Goal: Obtain resource: Obtain resource

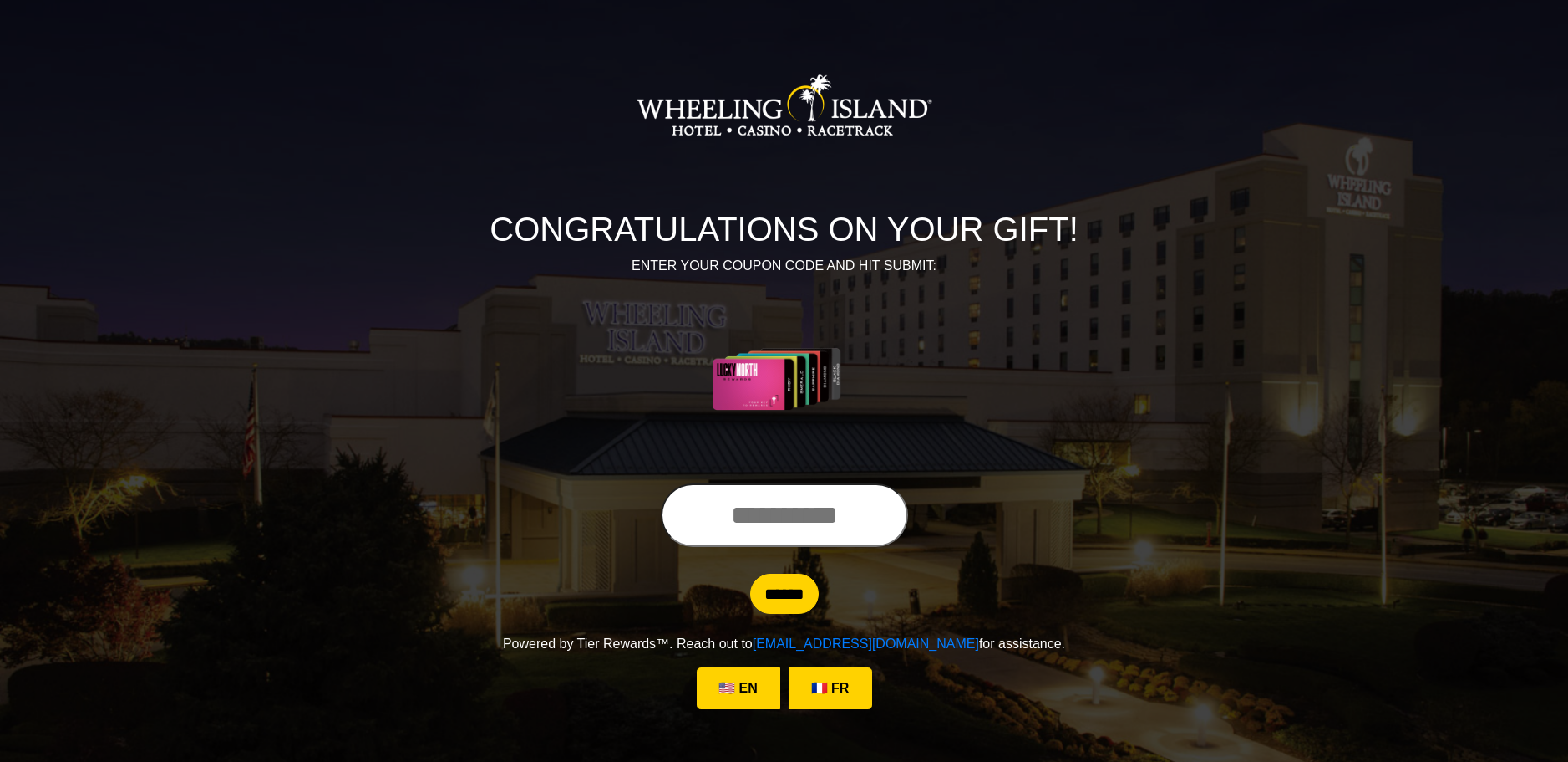
click at [723, 510] on input "text" at bounding box center [784, 515] width 247 height 64
type input "**********"
click at [782, 600] on input "******" at bounding box center [784, 594] width 69 height 40
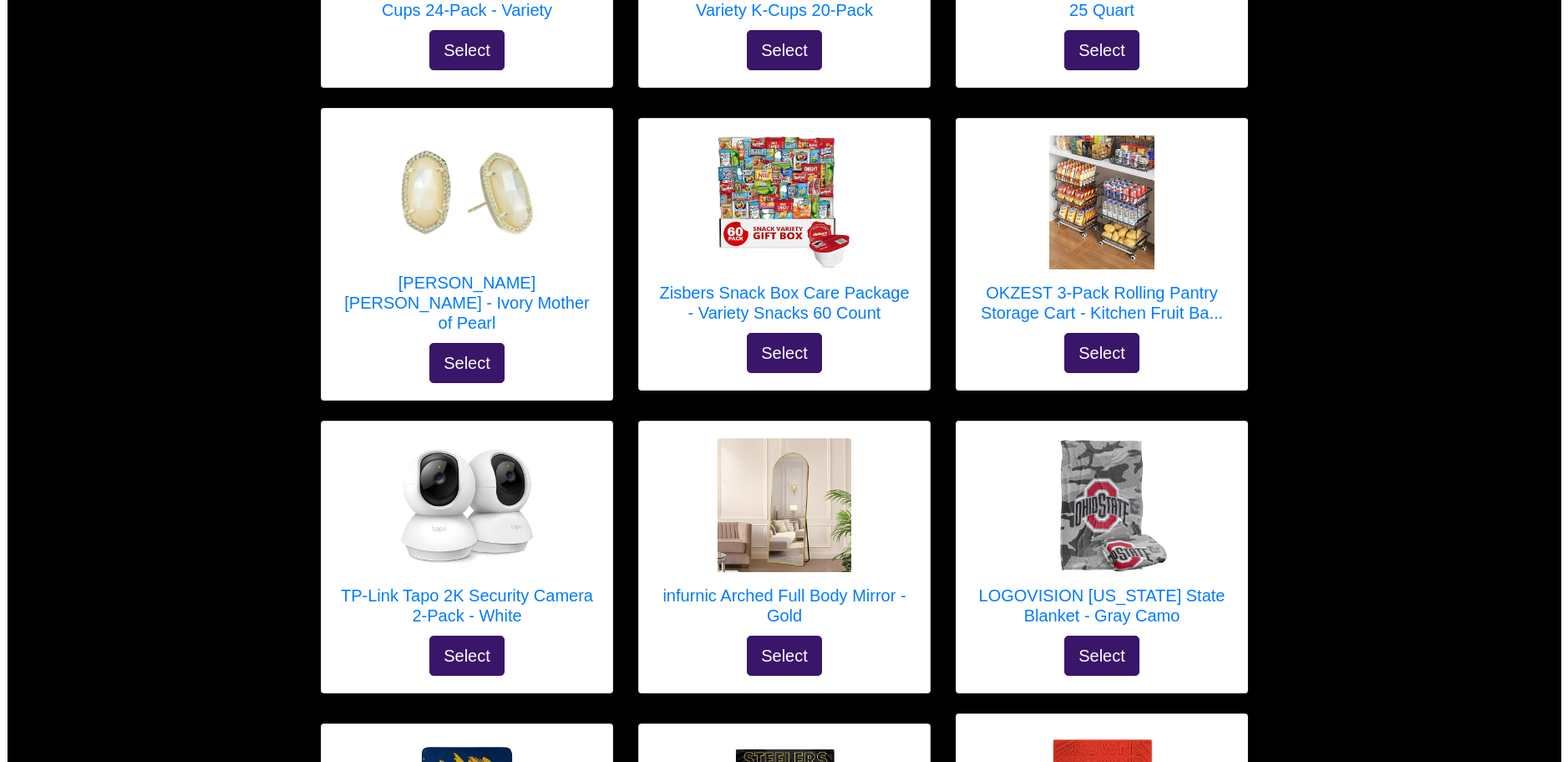
scroll to position [2006, 0]
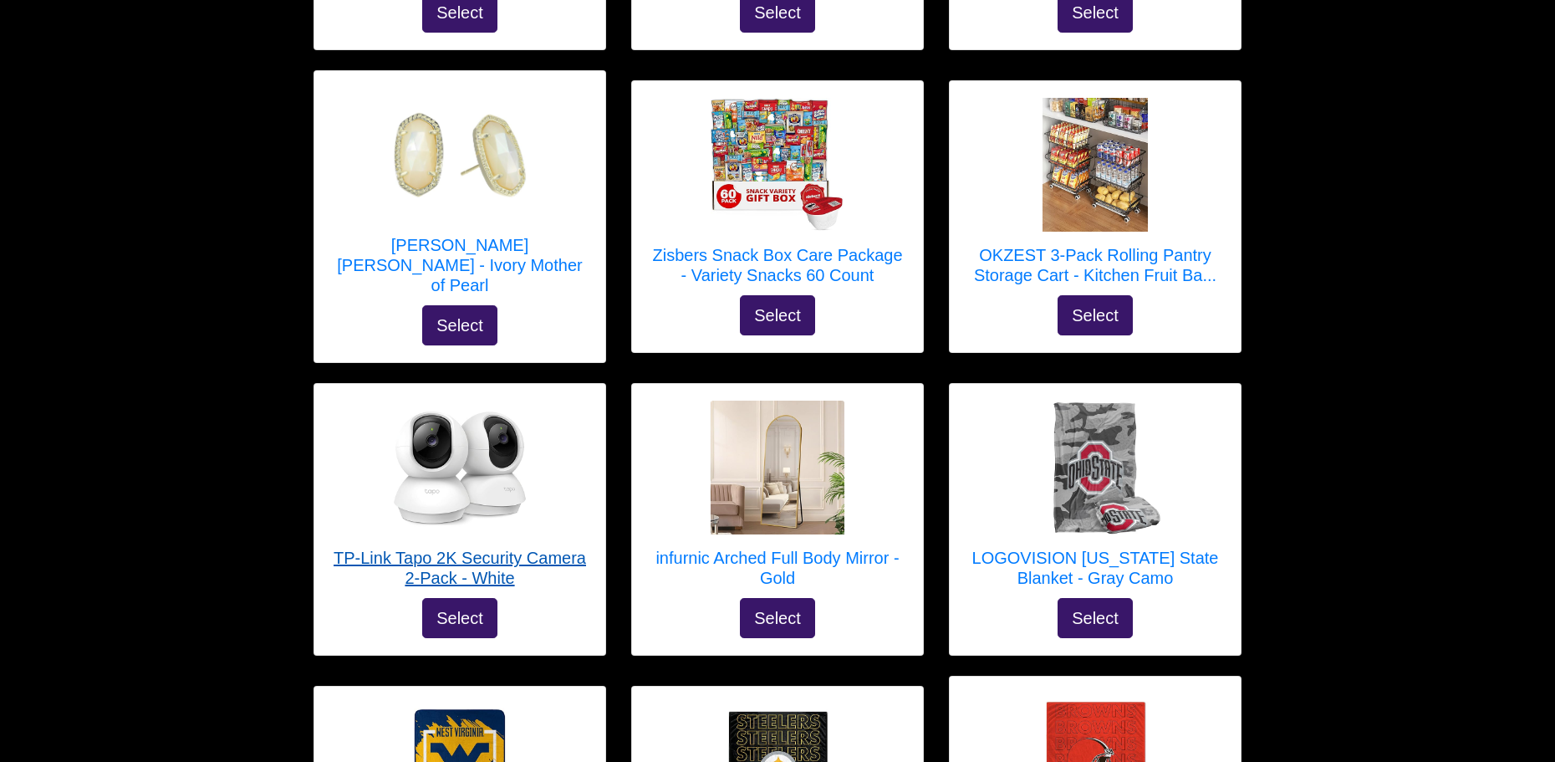
click at [471, 548] on h5 "TP-Link Tapo 2K Security Camera 2-Pack - White" at bounding box center [459, 568] width 257 height 40
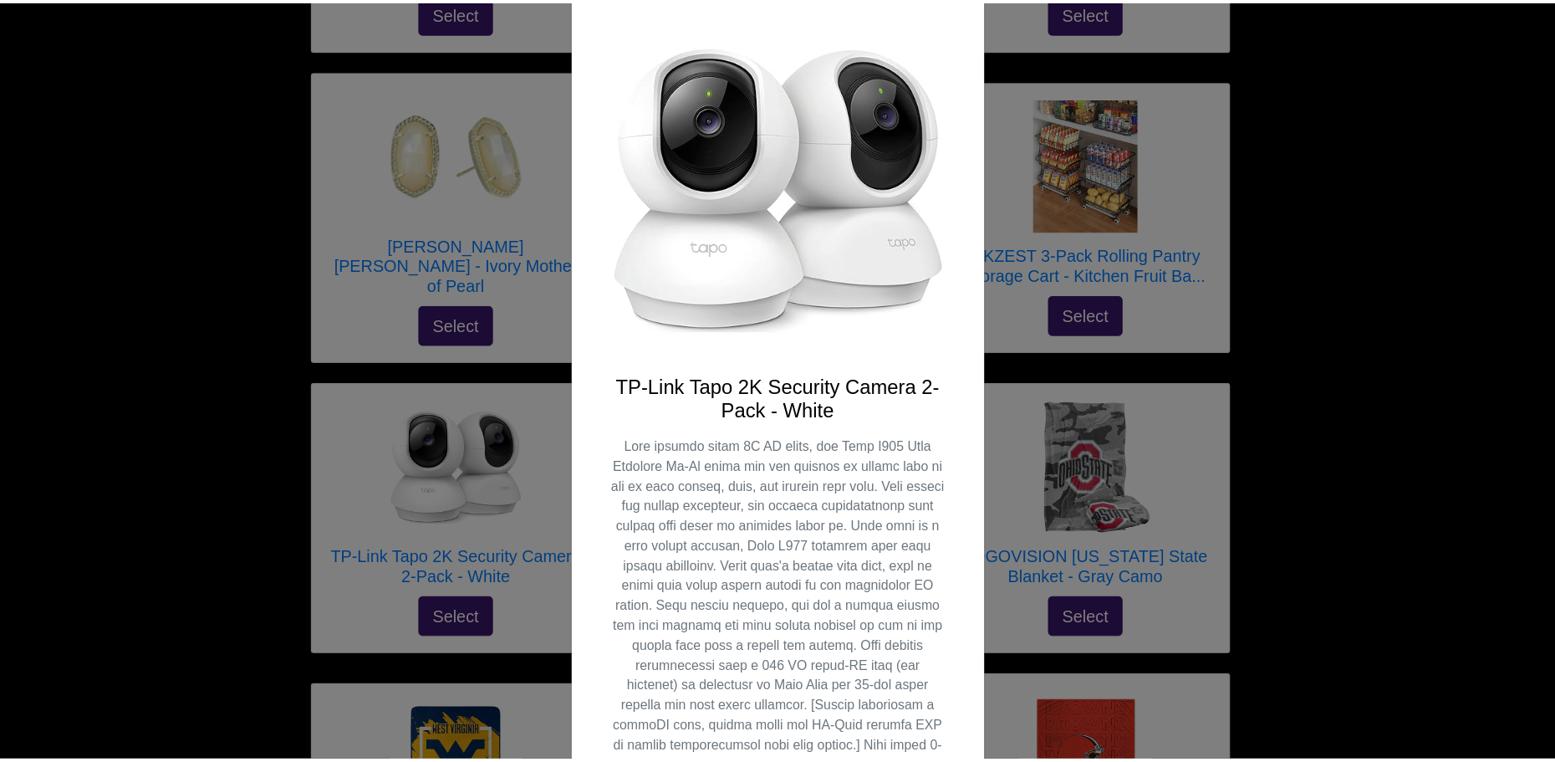
scroll to position [0, 0]
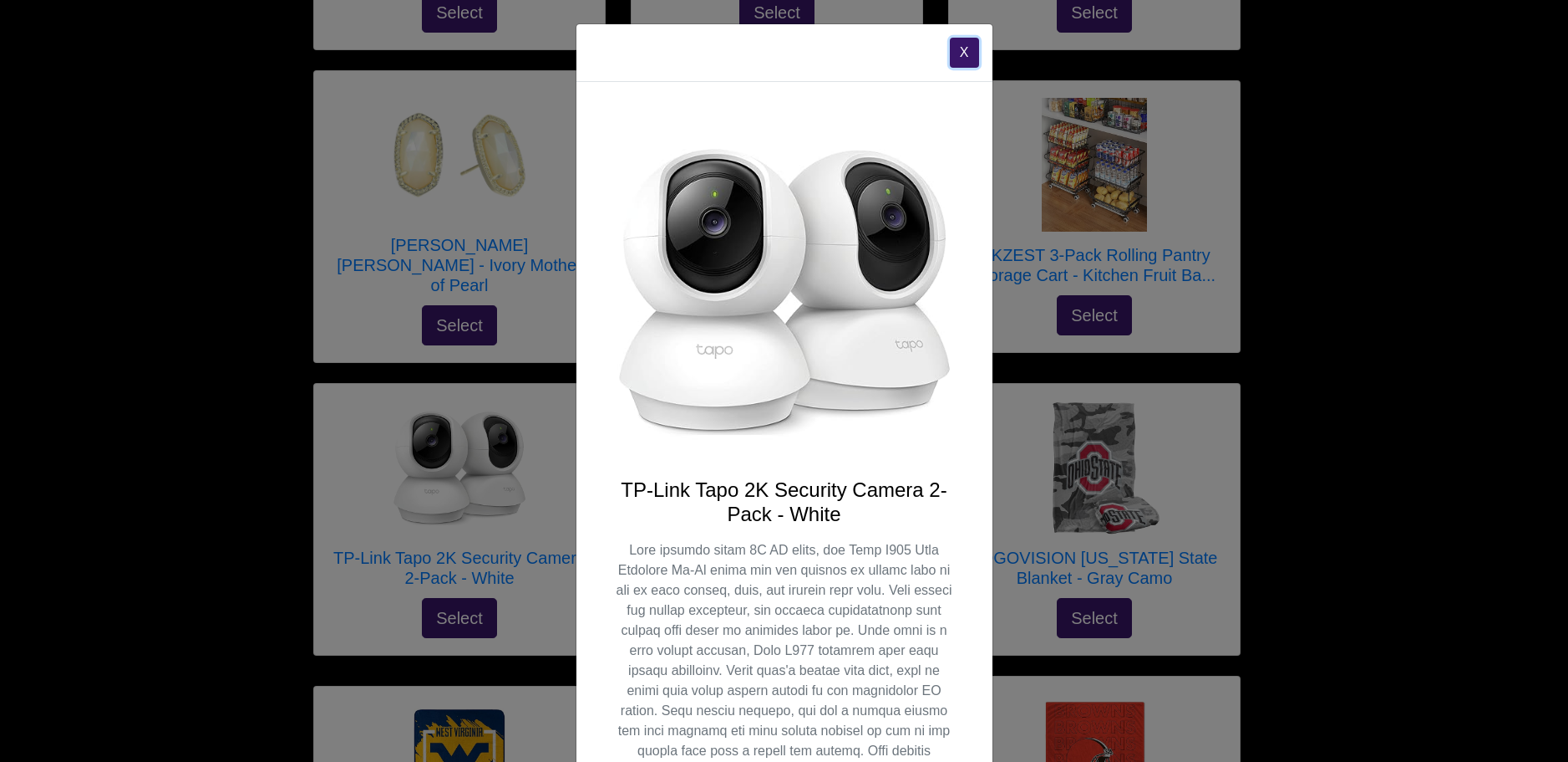
click at [953, 45] on button "X" at bounding box center [964, 53] width 29 height 30
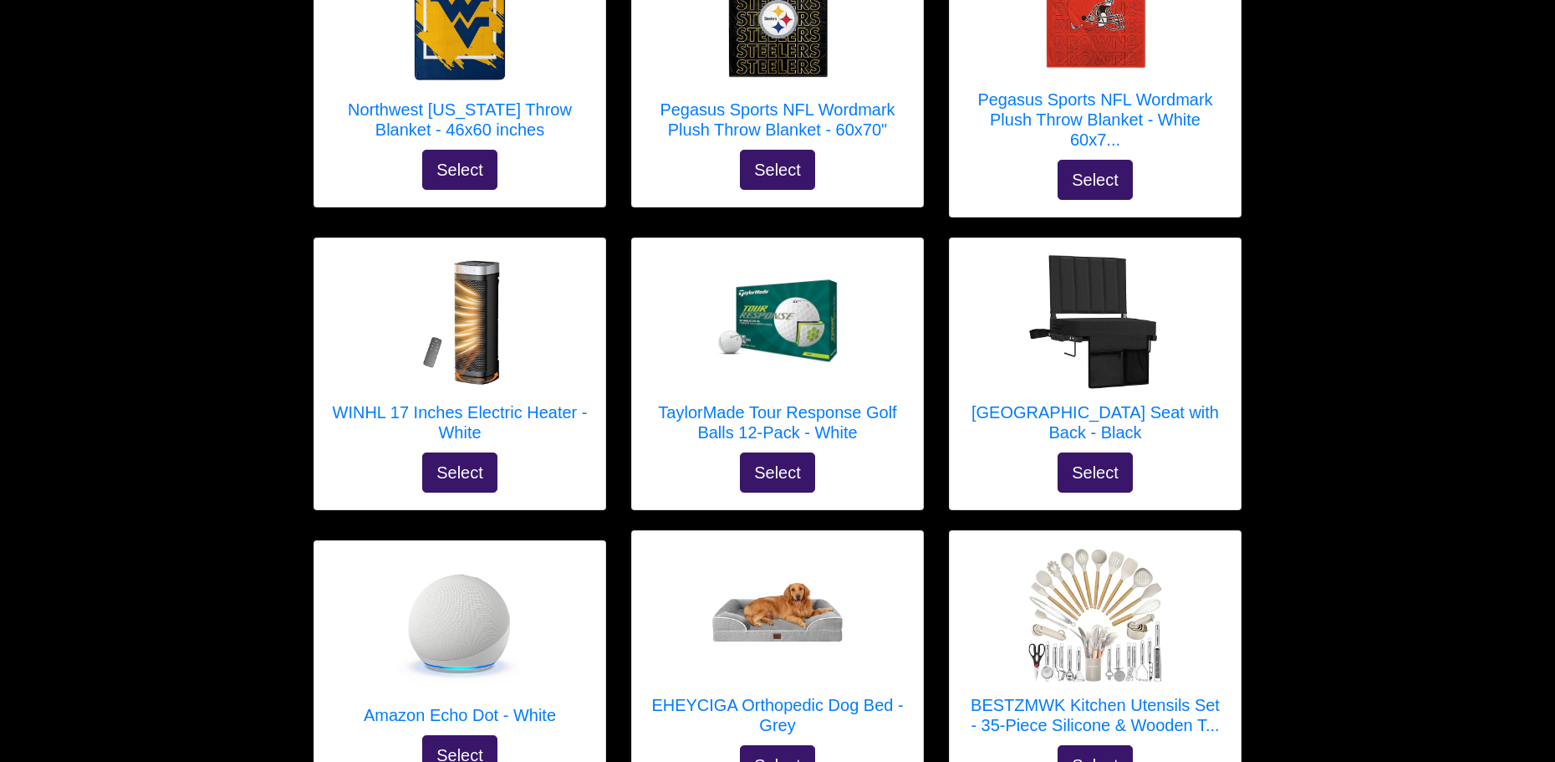
scroll to position [2776, 0]
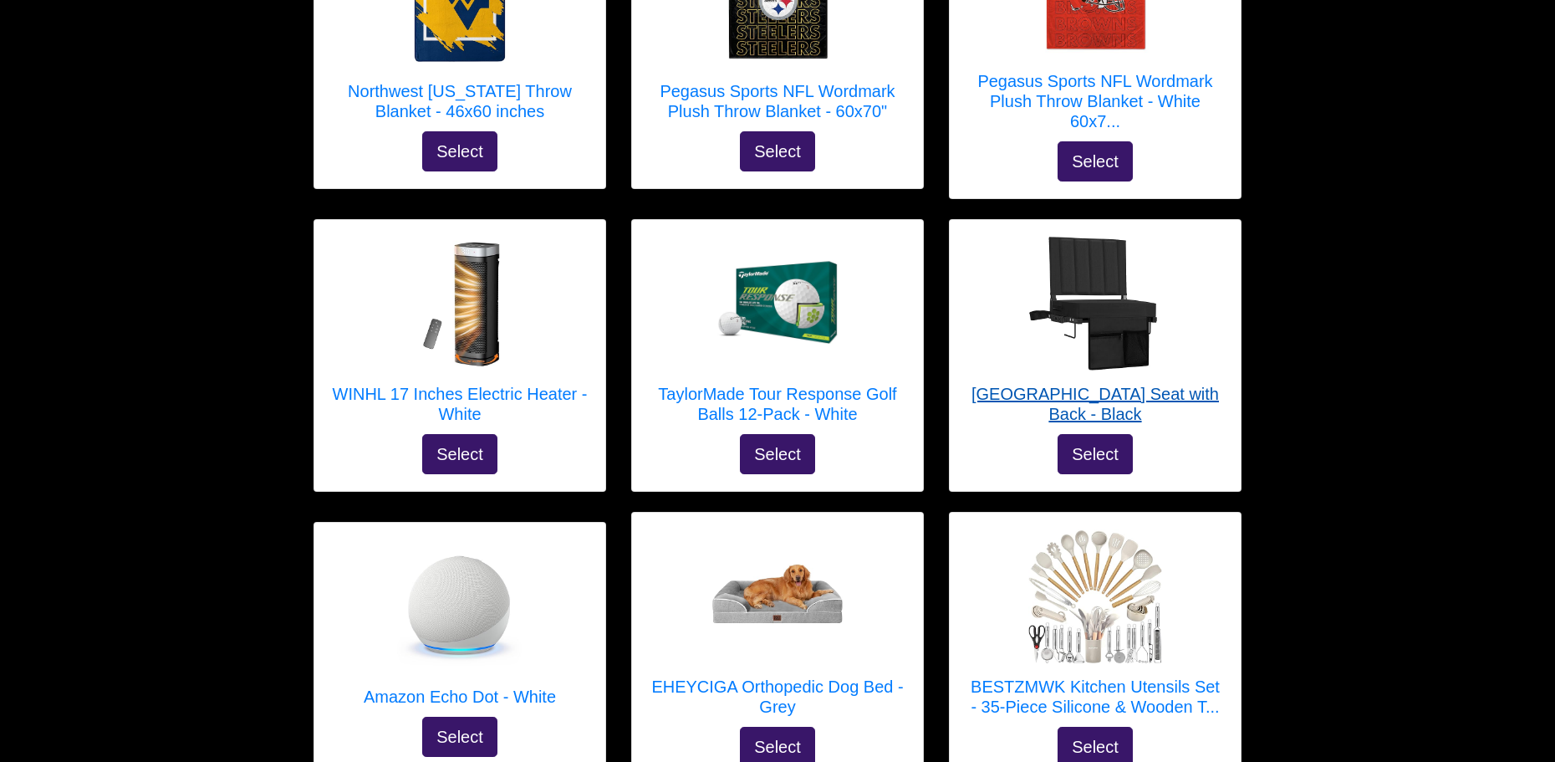
click at [1119, 384] on h5 "[GEOGRAPHIC_DATA] Seat with Back - Black" at bounding box center [1094, 404] width 257 height 40
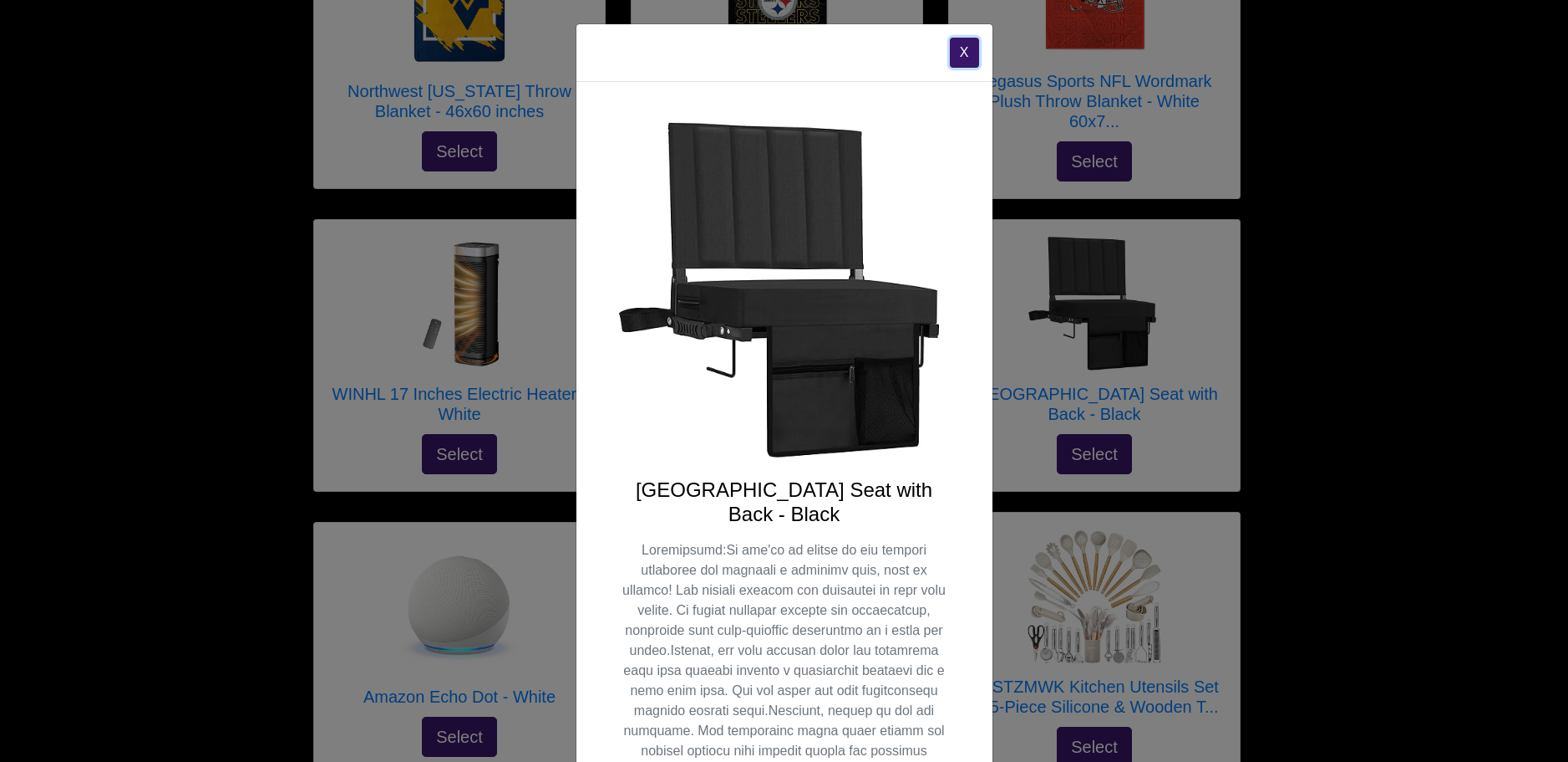
click at [950, 56] on button "X" at bounding box center [964, 53] width 29 height 30
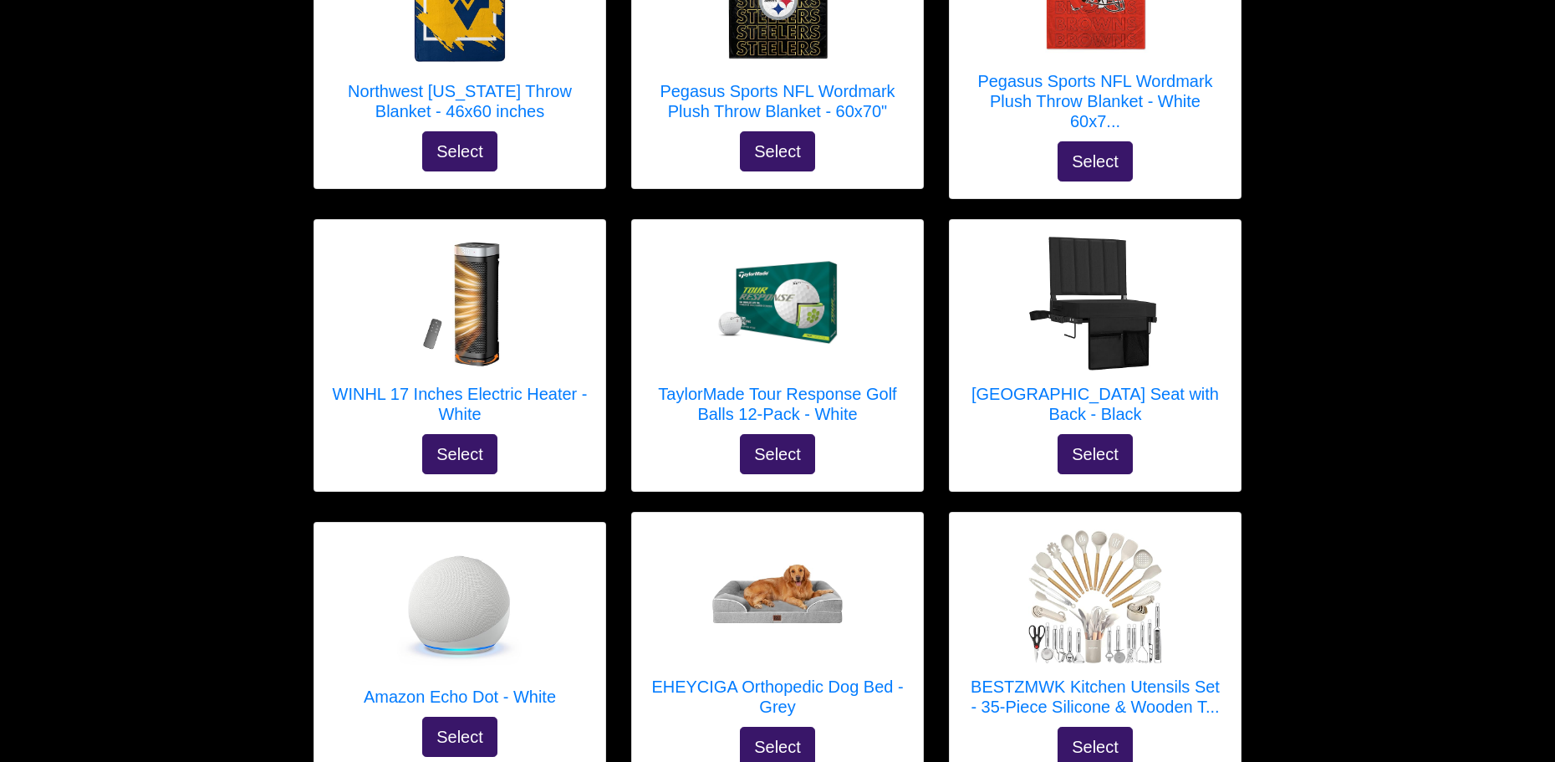
drag, startPoint x: 144, startPoint y: 583, endPoint x: 97, endPoint y: 590, distance: 47.4
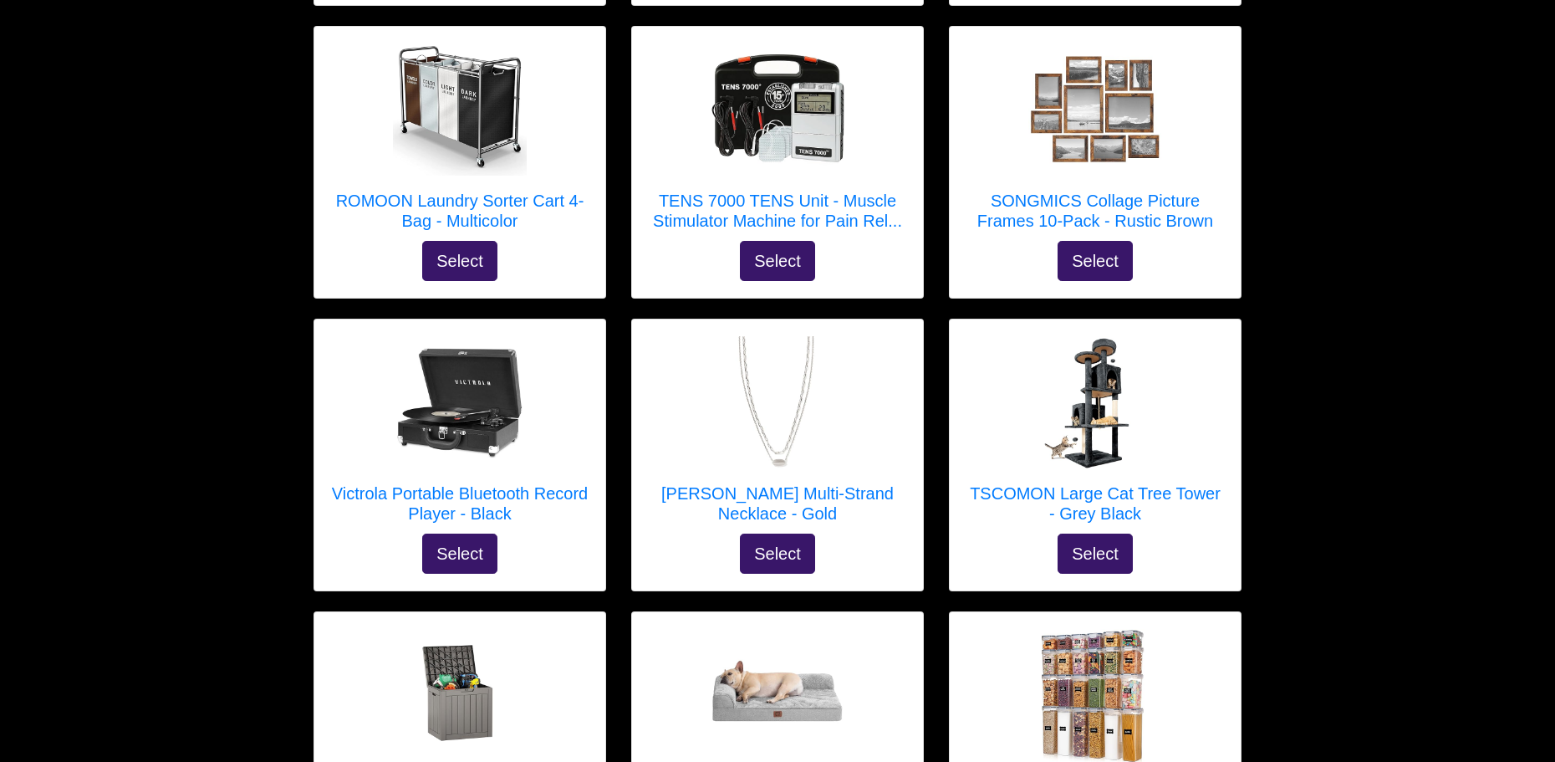
scroll to position [7089, 0]
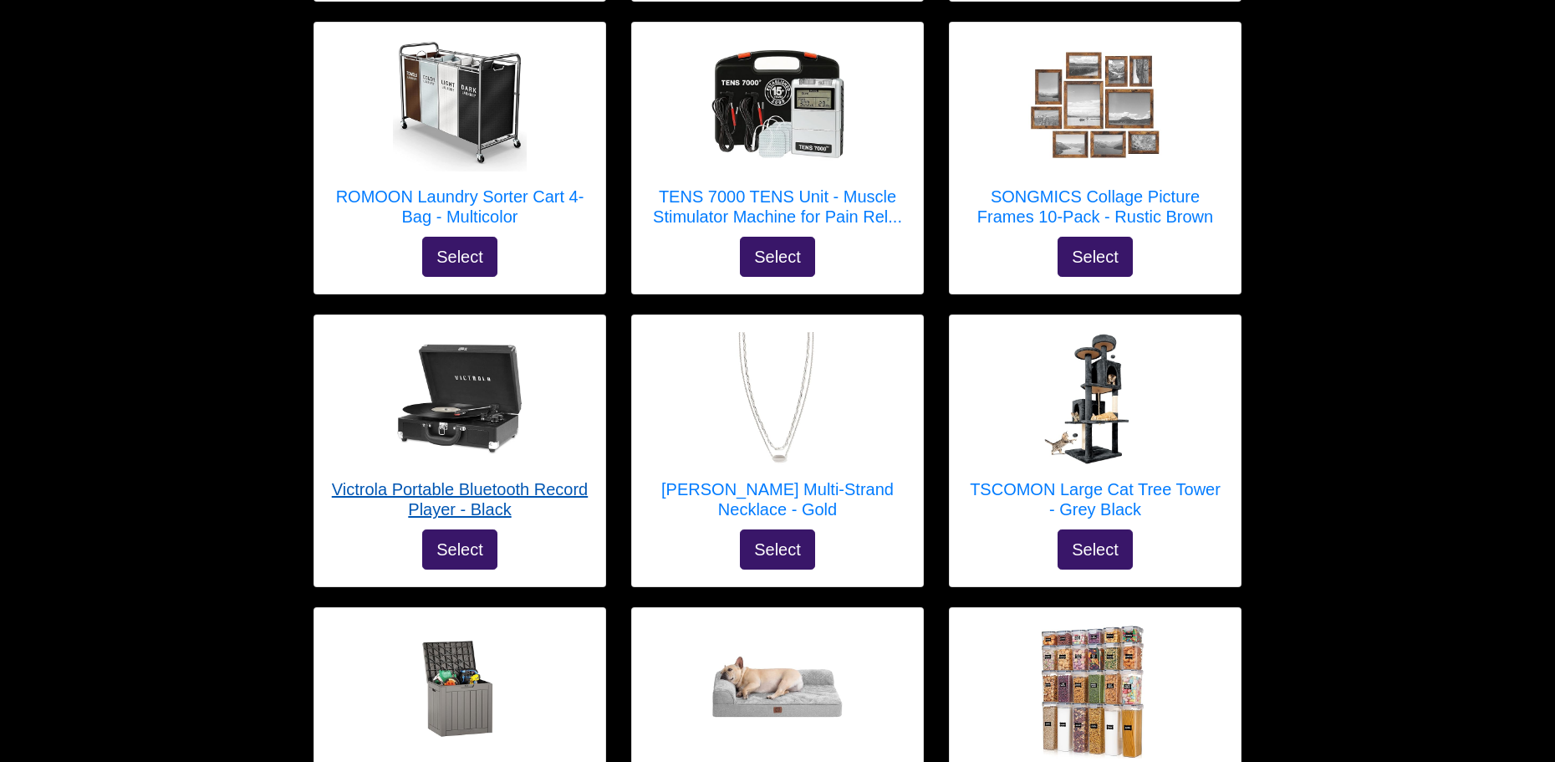
click at [457, 479] on h5 "Victrola Portable Bluetooth Record Player - Black" at bounding box center [459, 499] width 257 height 40
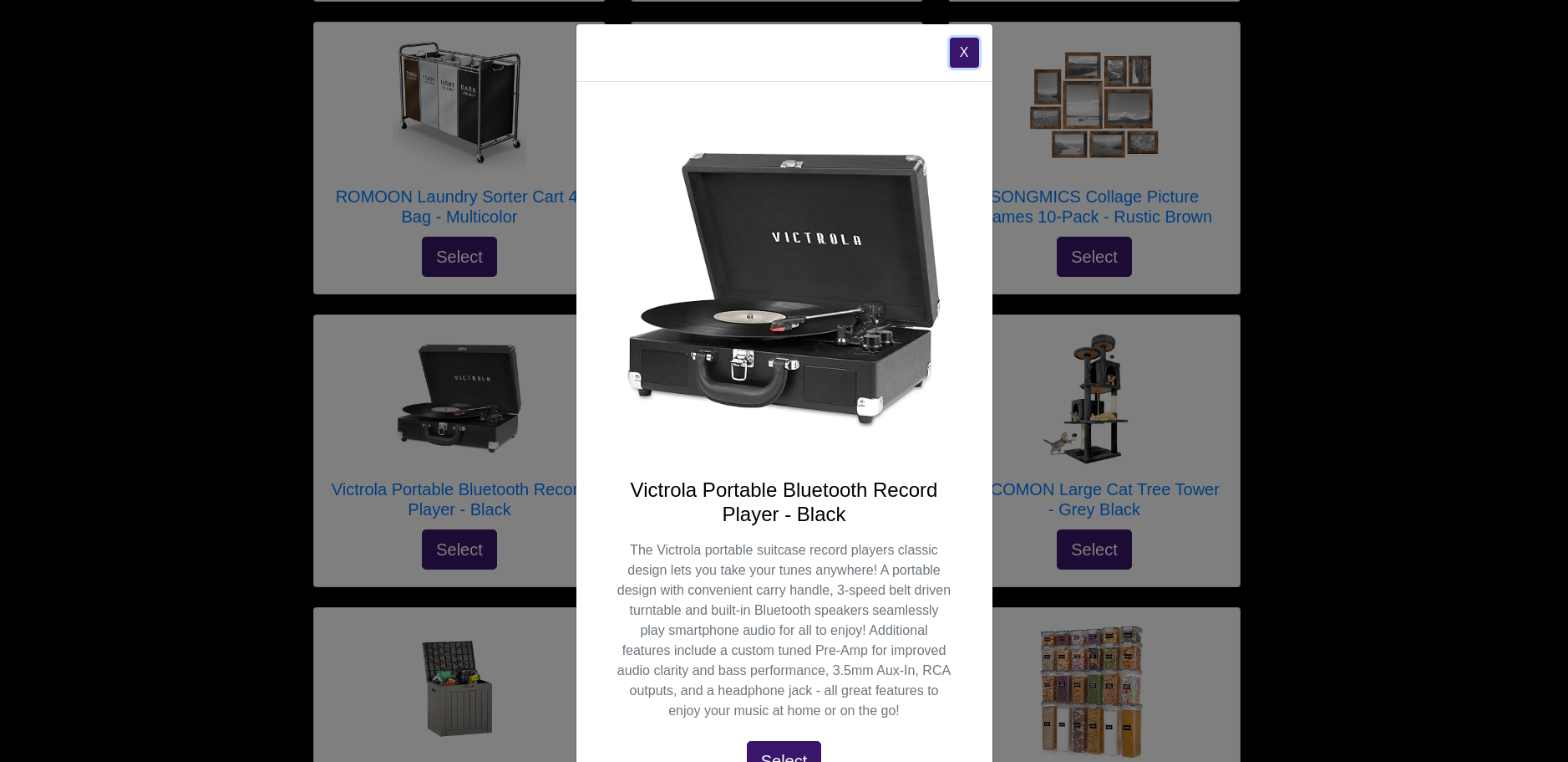
click at [952, 55] on button "X" at bounding box center [964, 53] width 29 height 30
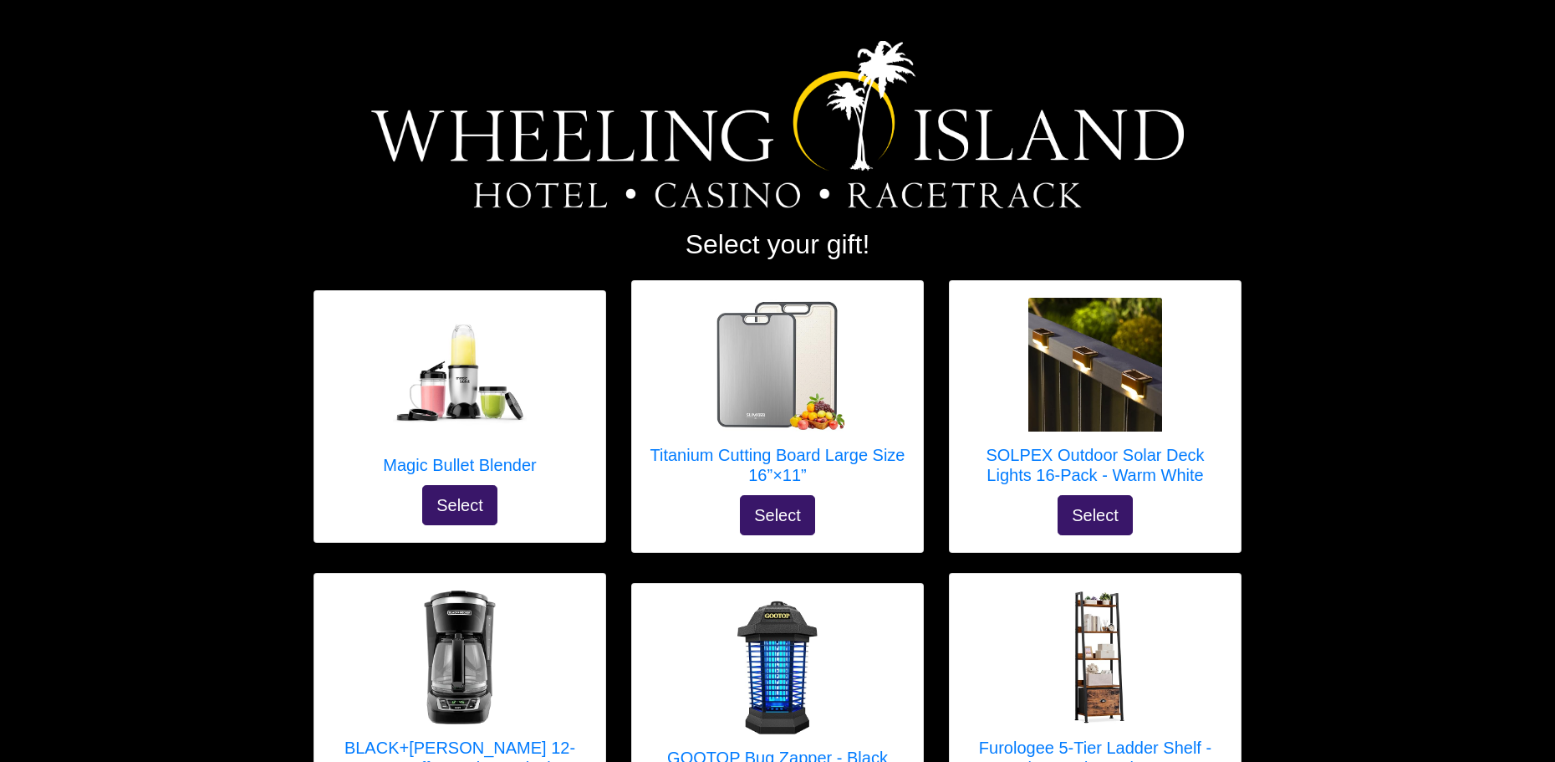
scroll to position [0, 0]
